Goal: Task Accomplishment & Management: Complete application form

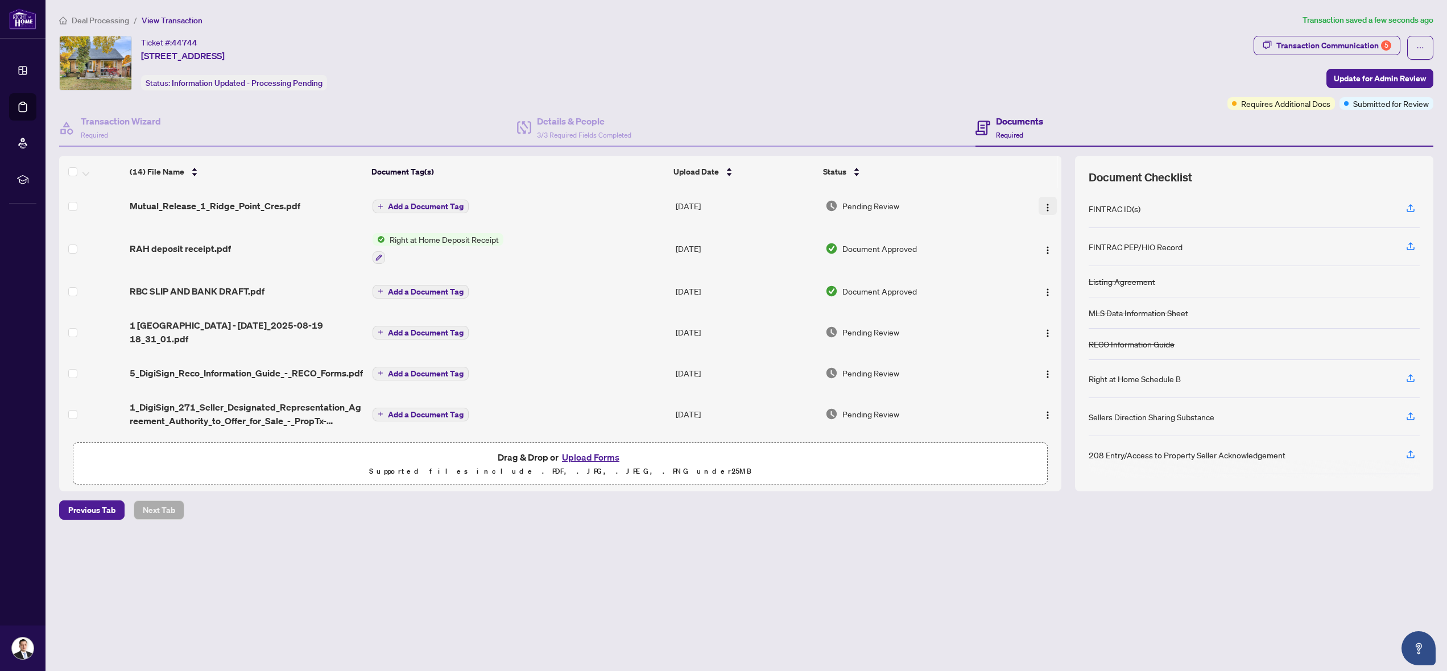
click at [1043, 203] on img "button" at bounding box center [1047, 207] width 9 height 9
click at [109, 512] on span "Previous Tab" at bounding box center [91, 510] width 47 height 18
click at [1390, 79] on span "Update for Admin Review" at bounding box center [1380, 78] width 92 height 18
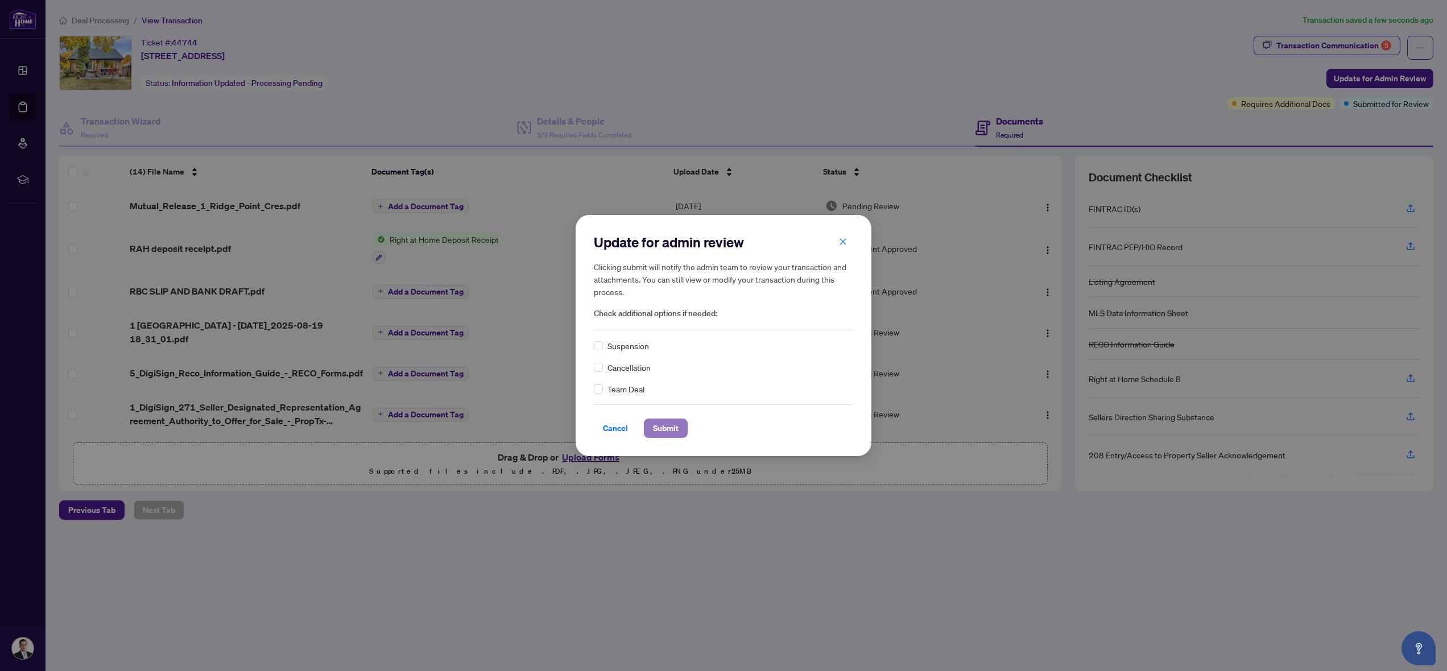
click at [664, 427] on span "Submit" at bounding box center [666, 428] width 26 height 18
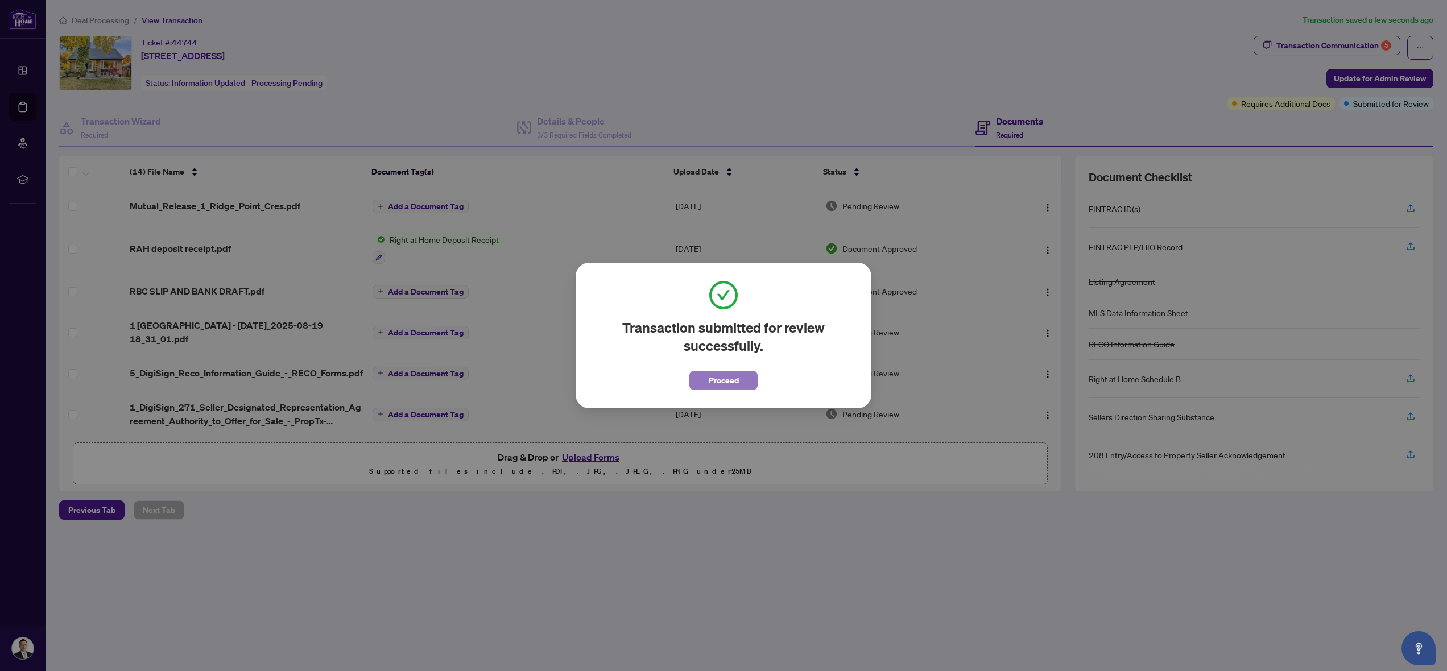
click at [714, 385] on span "Proceed" at bounding box center [724, 380] width 30 height 18
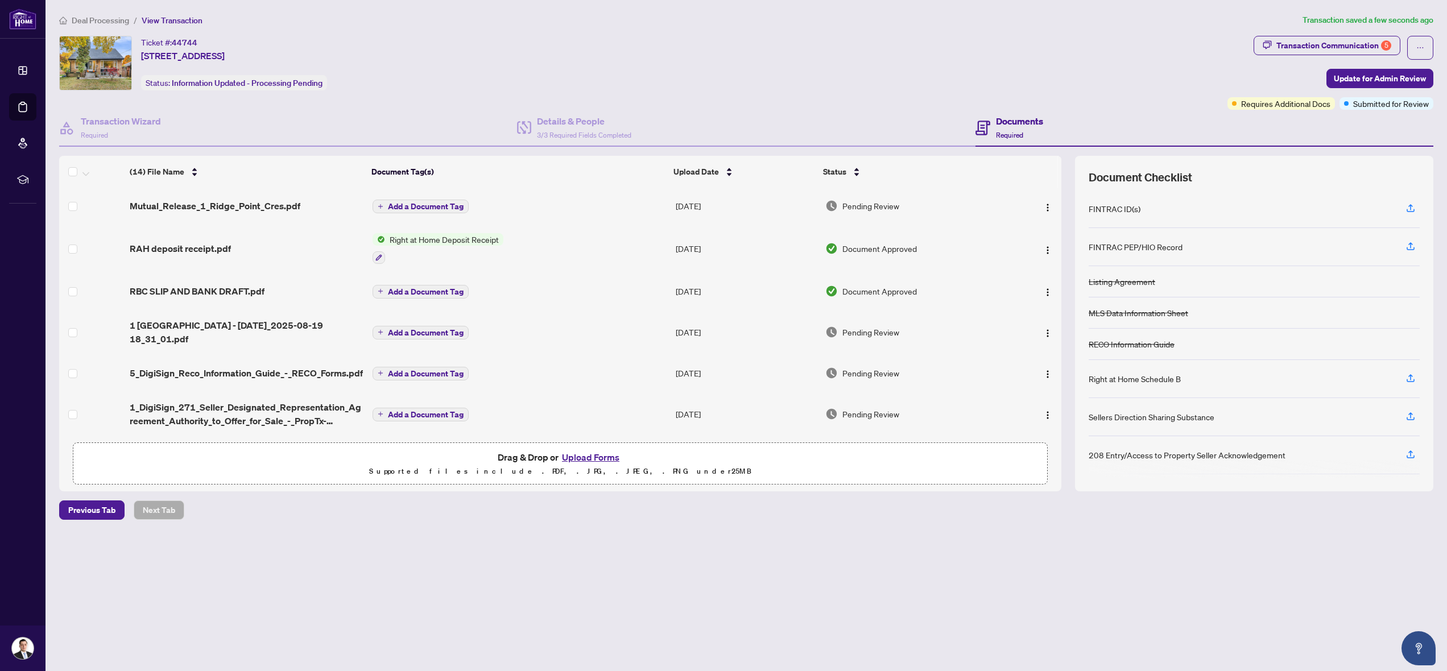
click at [384, 204] on button "Add a Document Tag" at bounding box center [420, 207] width 96 height 14
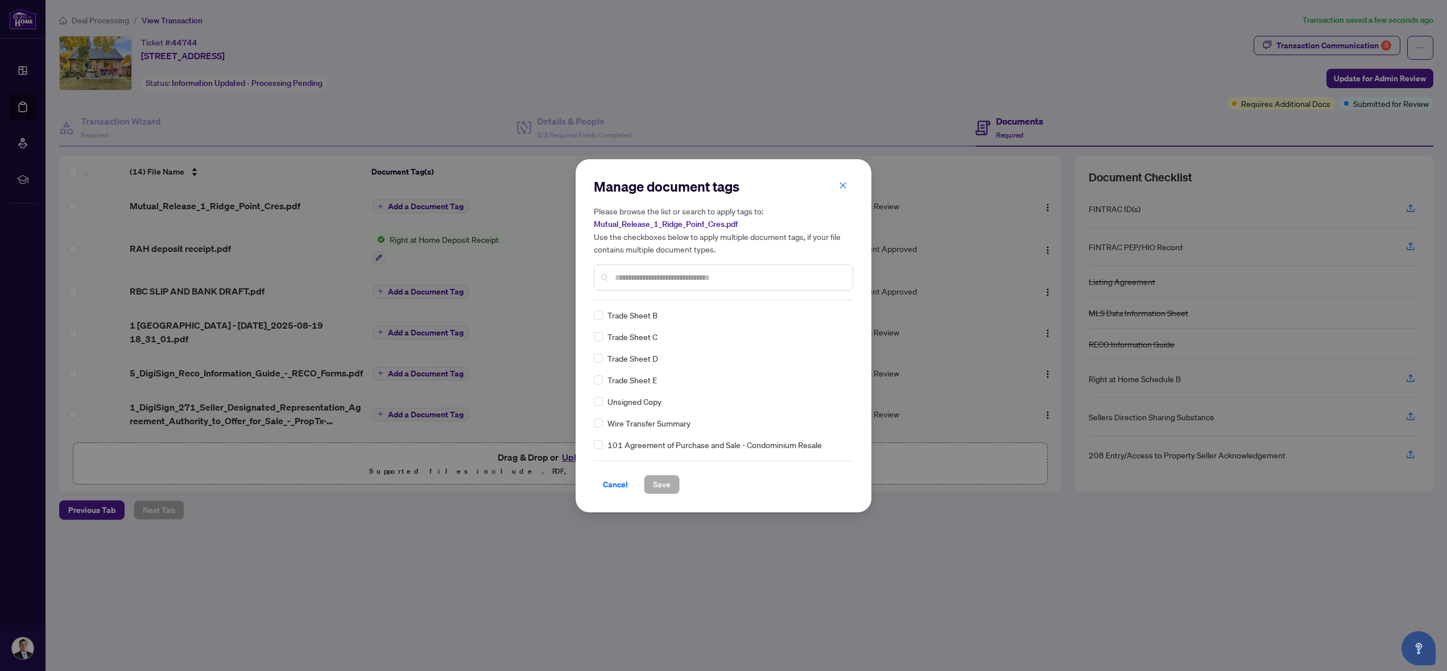
scroll to position [2717, 0]
click at [615, 479] on span "Cancel" at bounding box center [615, 484] width 25 height 18
